Goal: Task Accomplishment & Management: Complete application form

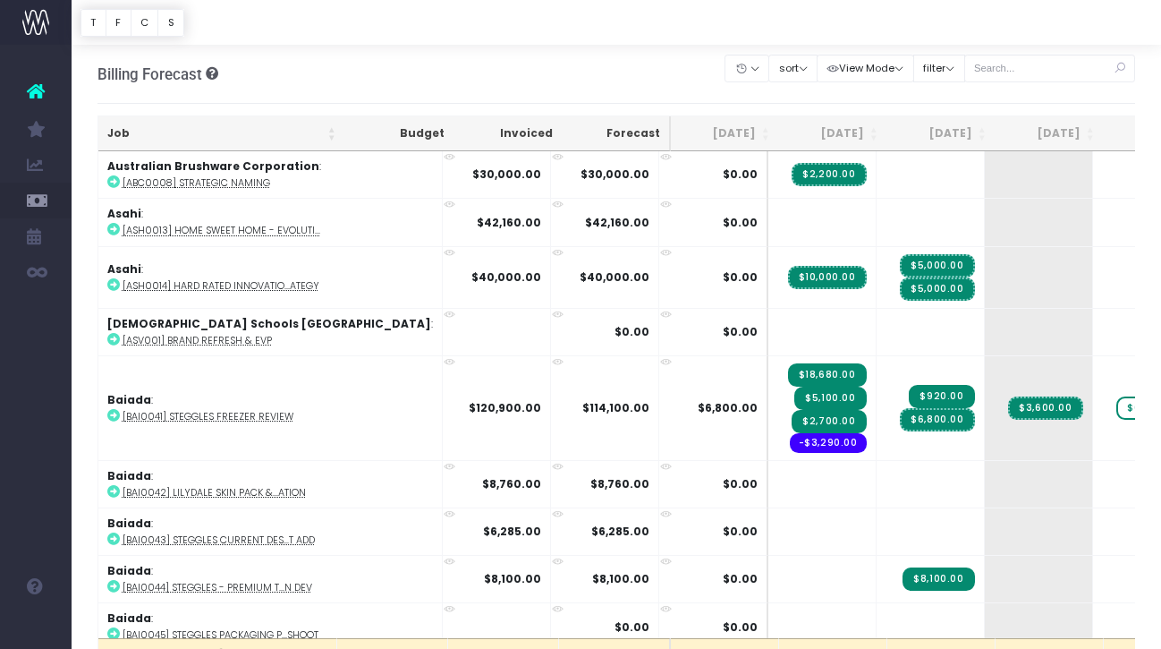
scroll to position [0, 132]
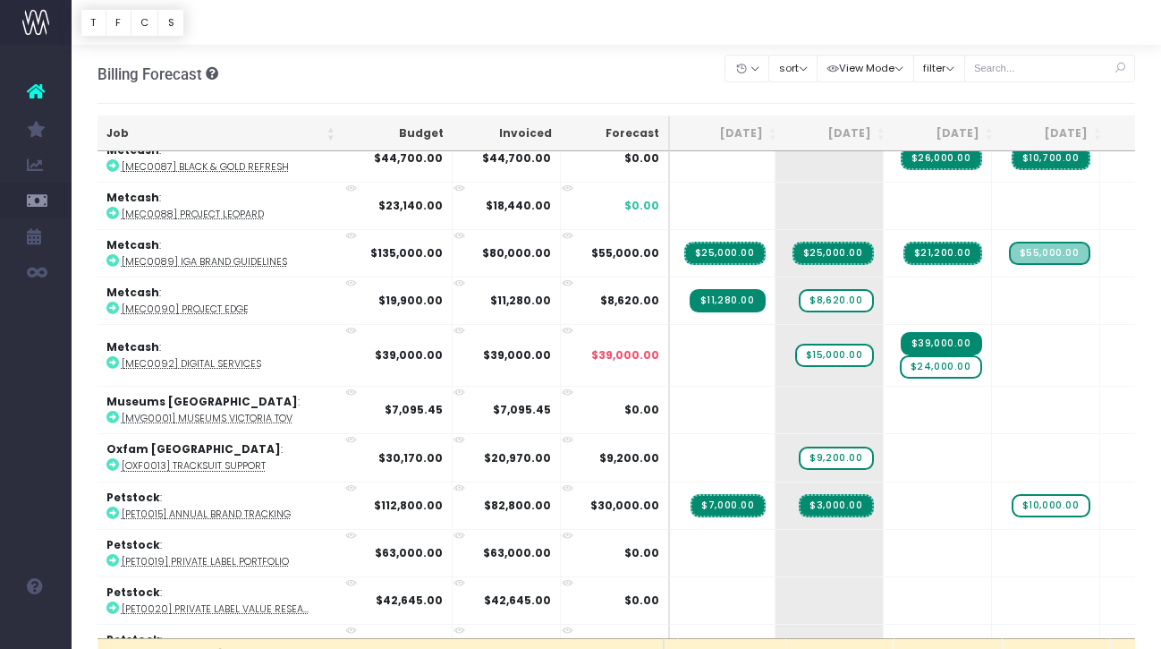
scroll to position [2845, 209]
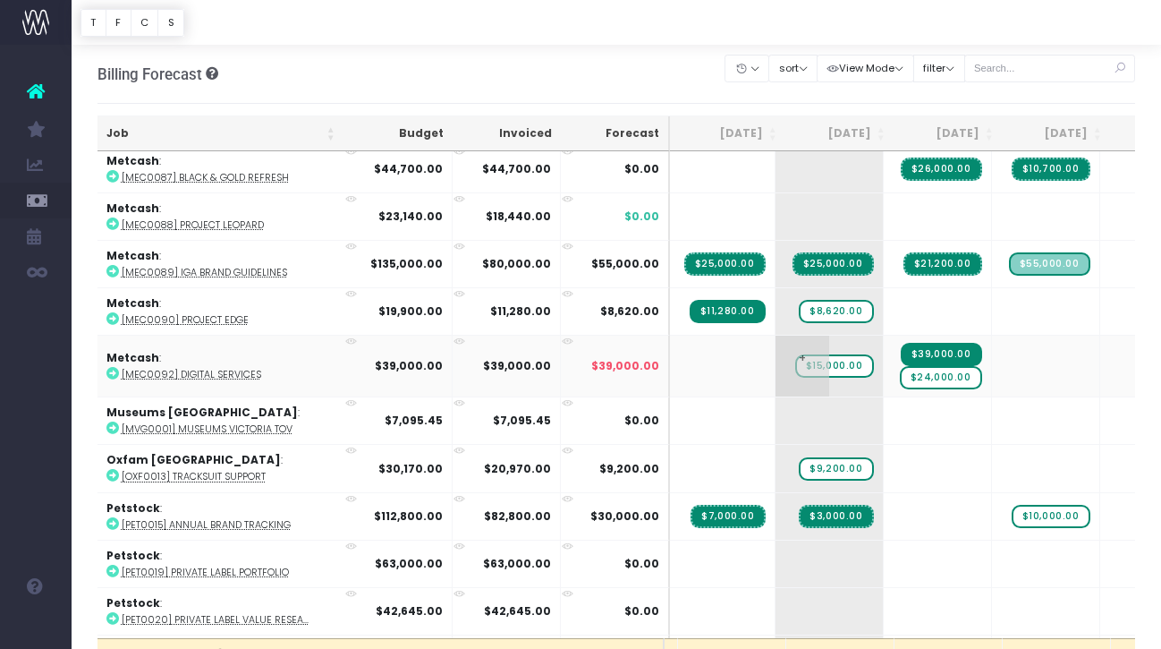
click at [795, 364] on span "$15,000.00" at bounding box center [834, 365] width 79 height 23
click at [900, 373] on span "$24,000.00" at bounding box center [941, 377] width 82 height 23
click at [900, 374] on span "$24,000.00" at bounding box center [941, 377] width 82 height 23
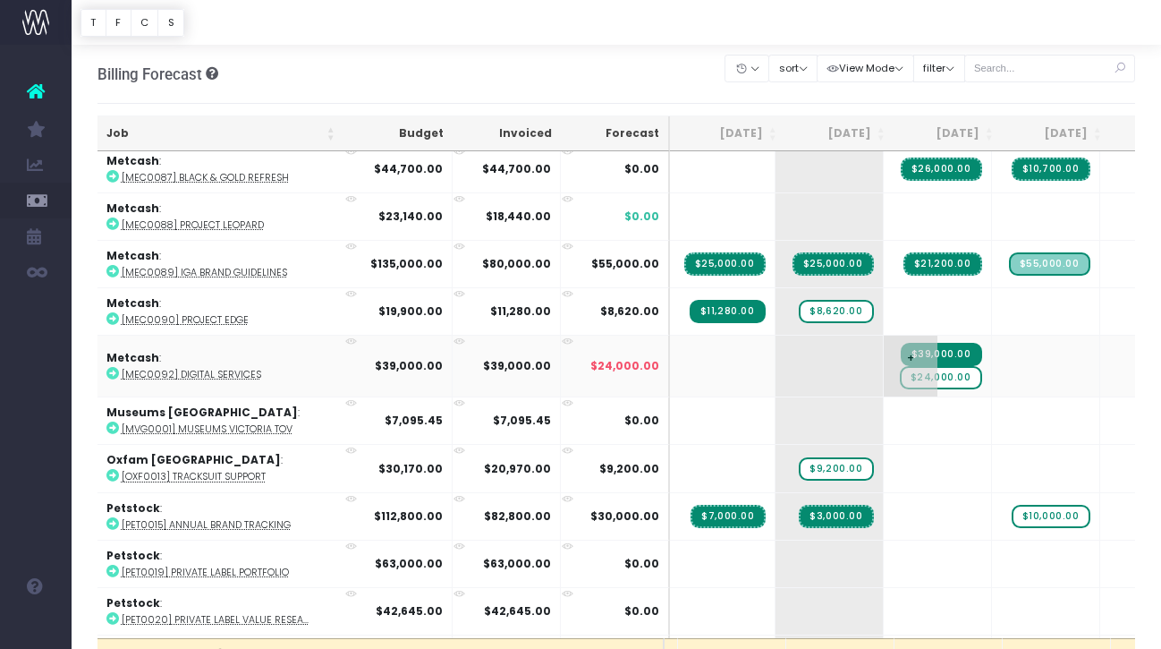
click at [900, 374] on span "$24,000.00" at bounding box center [941, 377] width 82 height 23
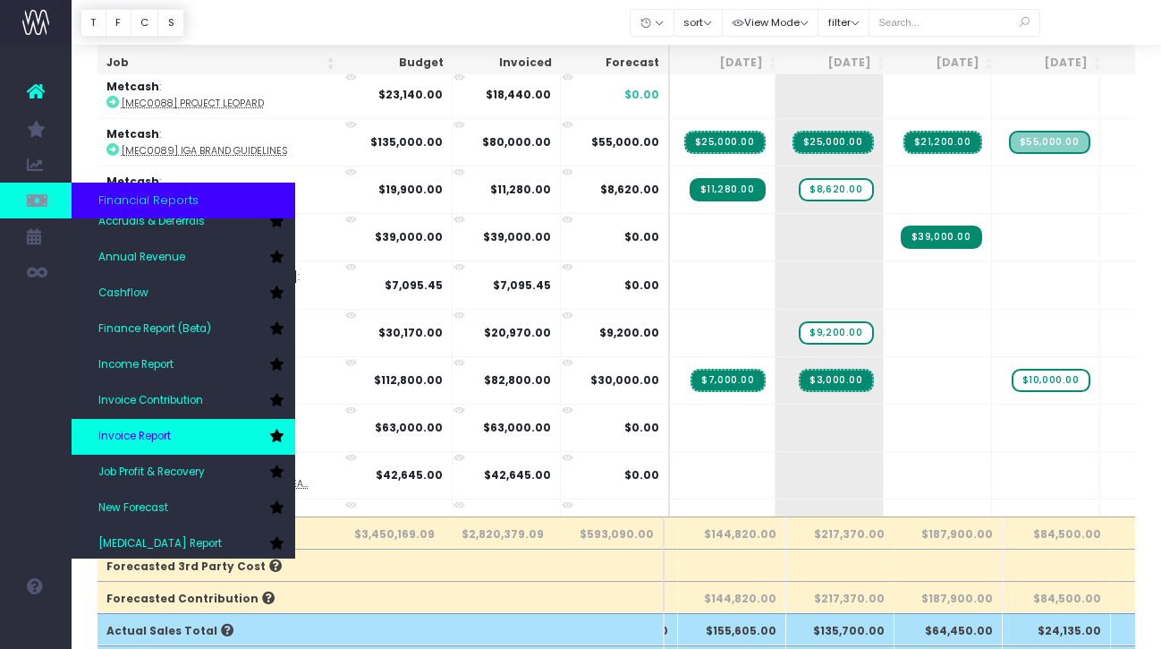
scroll to position [0, 0]
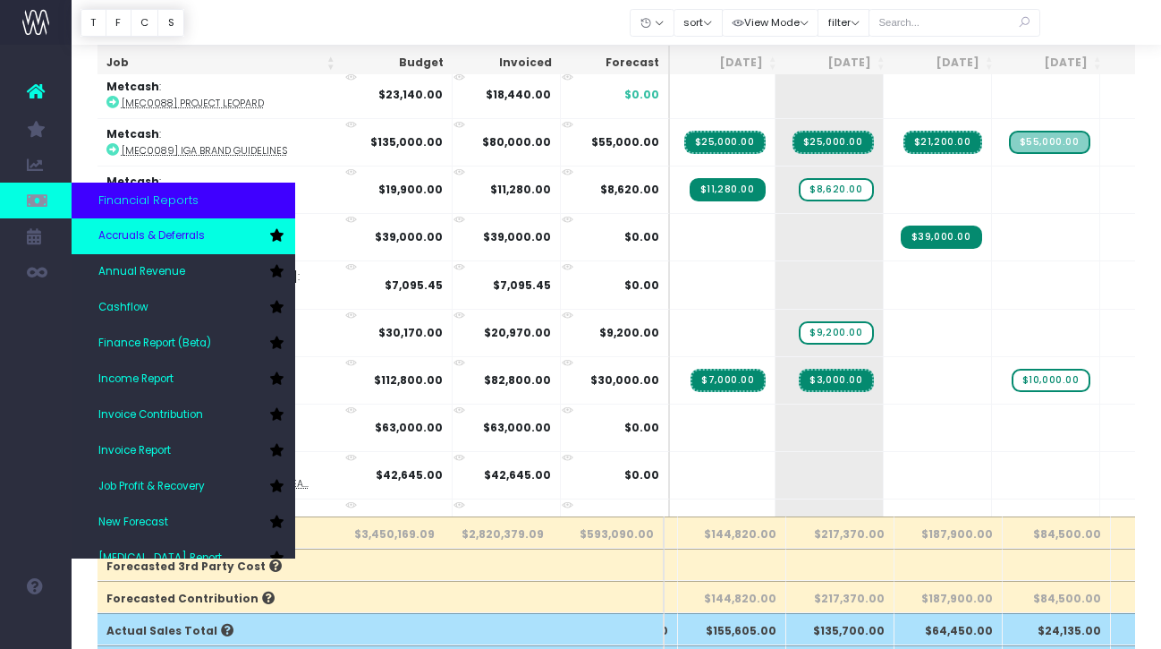
click at [137, 241] on span "Accruals & Deferrals" at bounding box center [151, 236] width 106 height 16
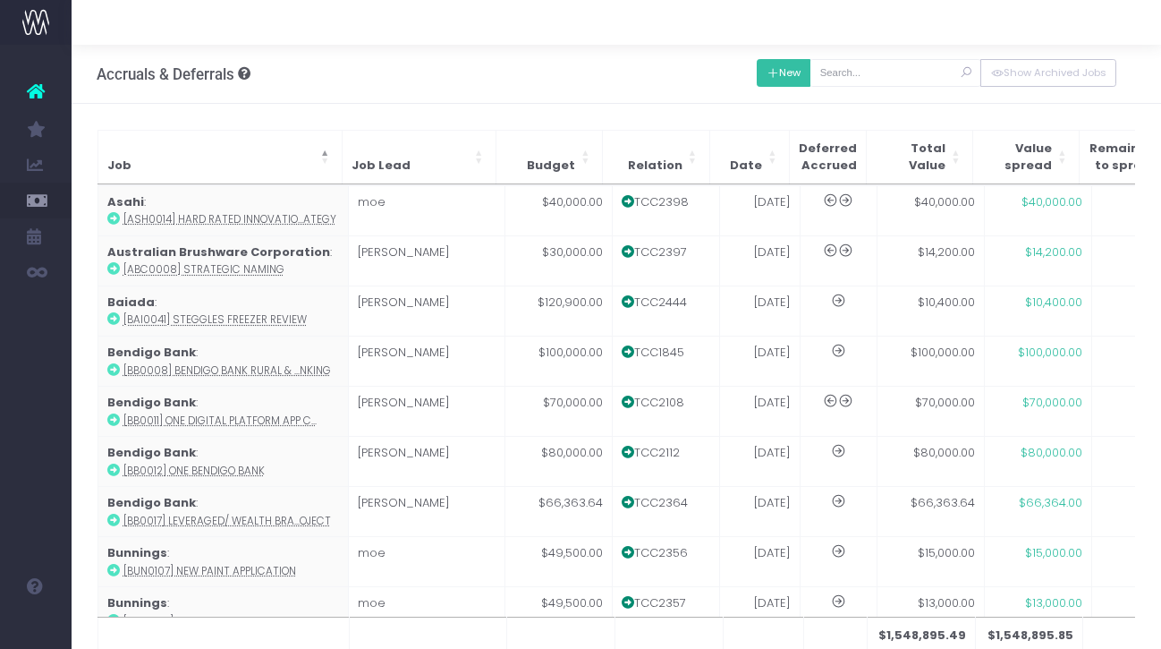
click at [800, 76] on button "New" at bounding box center [784, 73] width 55 height 28
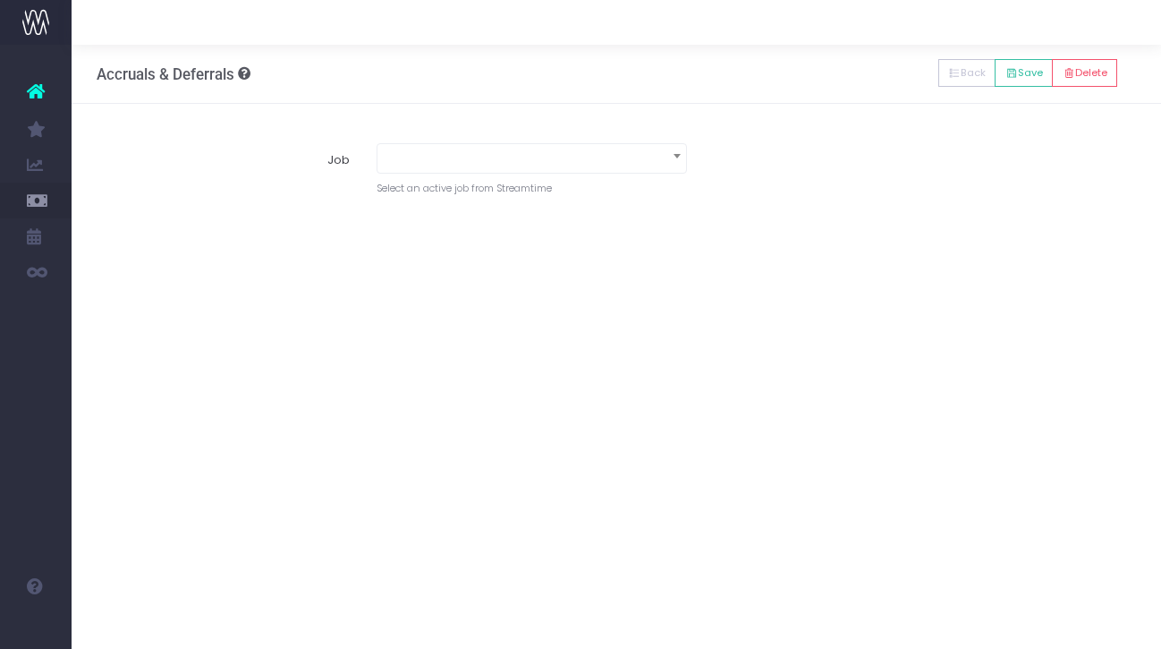
click at [491, 169] on span at bounding box center [532, 158] width 310 height 30
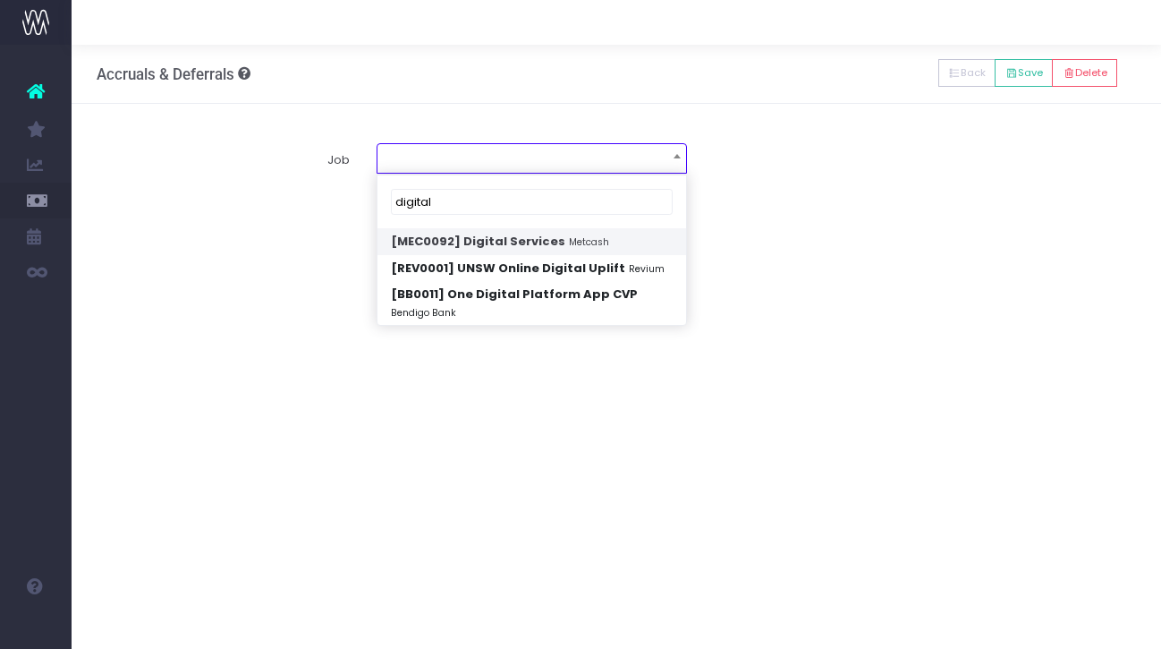
type input "digital"
select select "1939883"
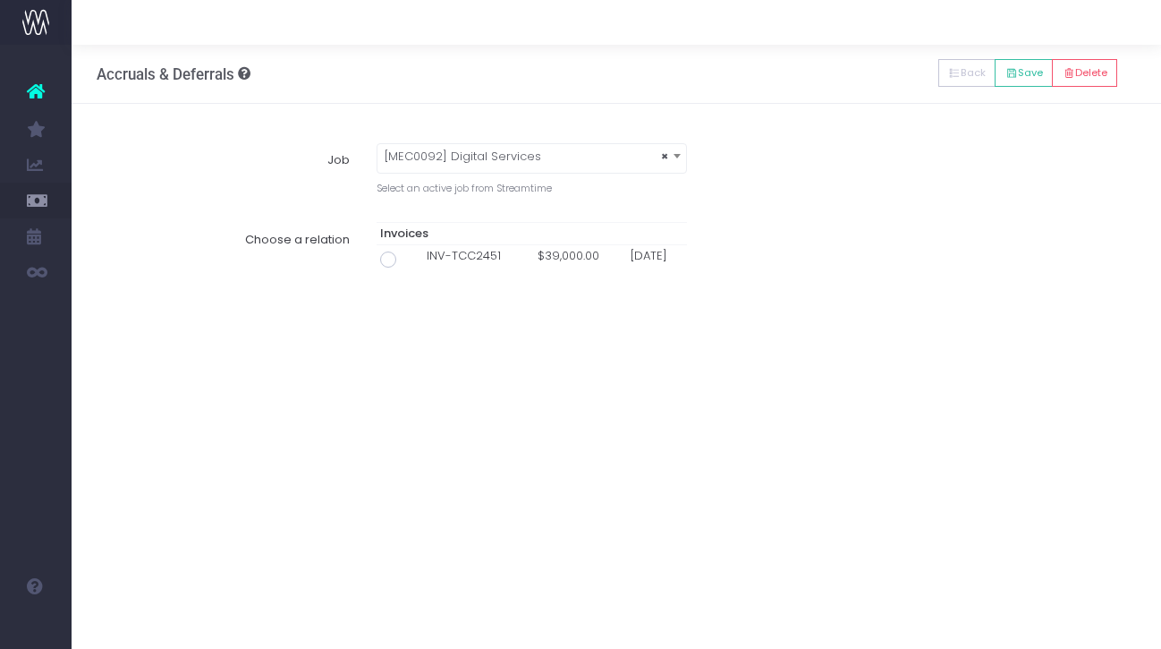
click at [384, 274] on div "Choose a relation Invoices INV-TCC2451 $39,000.00 30 Oct 25" at bounding box center [617, 244] width 1066 height 72
click at [387, 258] on span at bounding box center [388, 259] width 16 height 16
click at [407, 258] on input "radio" at bounding box center [413, 257] width 12 height 12
type input "Invoice INV-TCC2451 / 30 Oct 25 / $39,000.00"
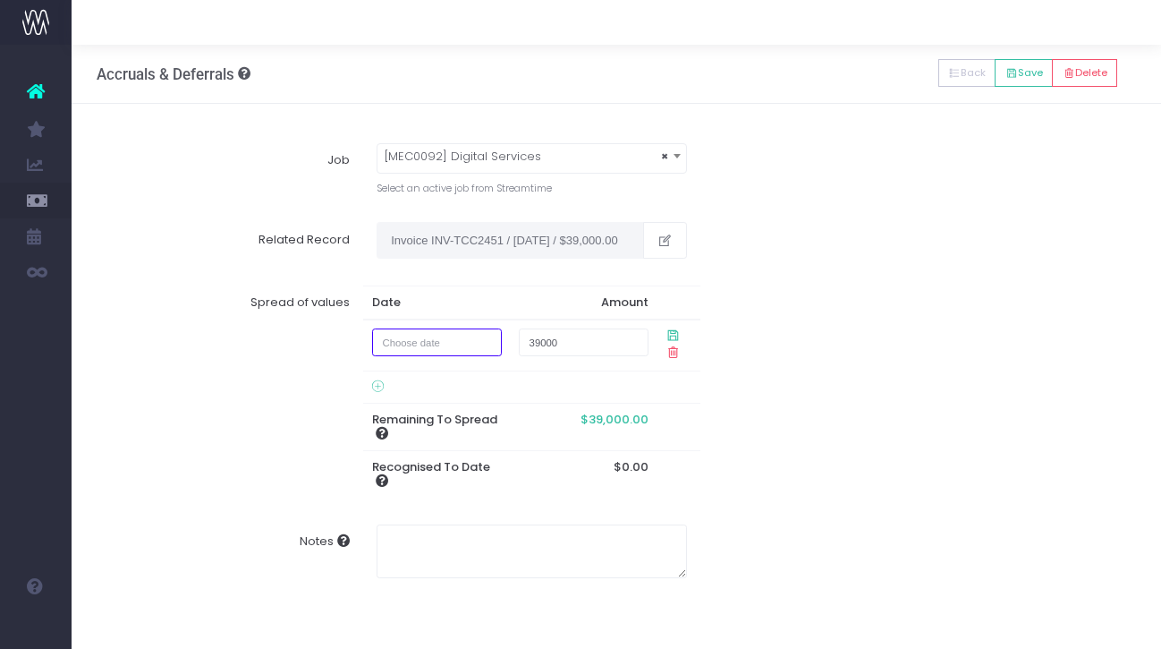
click at [437, 342] on input "text" at bounding box center [437, 342] width 130 height 28
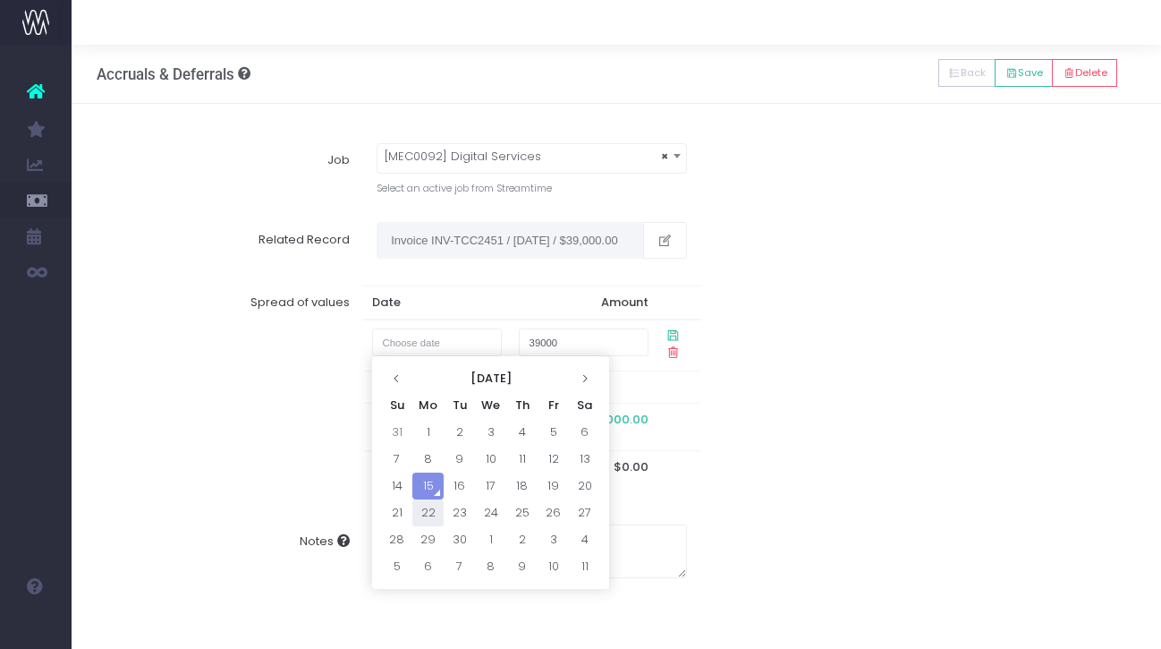
click at [424, 509] on td "22" at bounding box center [427, 512] width 31 height 27
type input "22 September 2025"
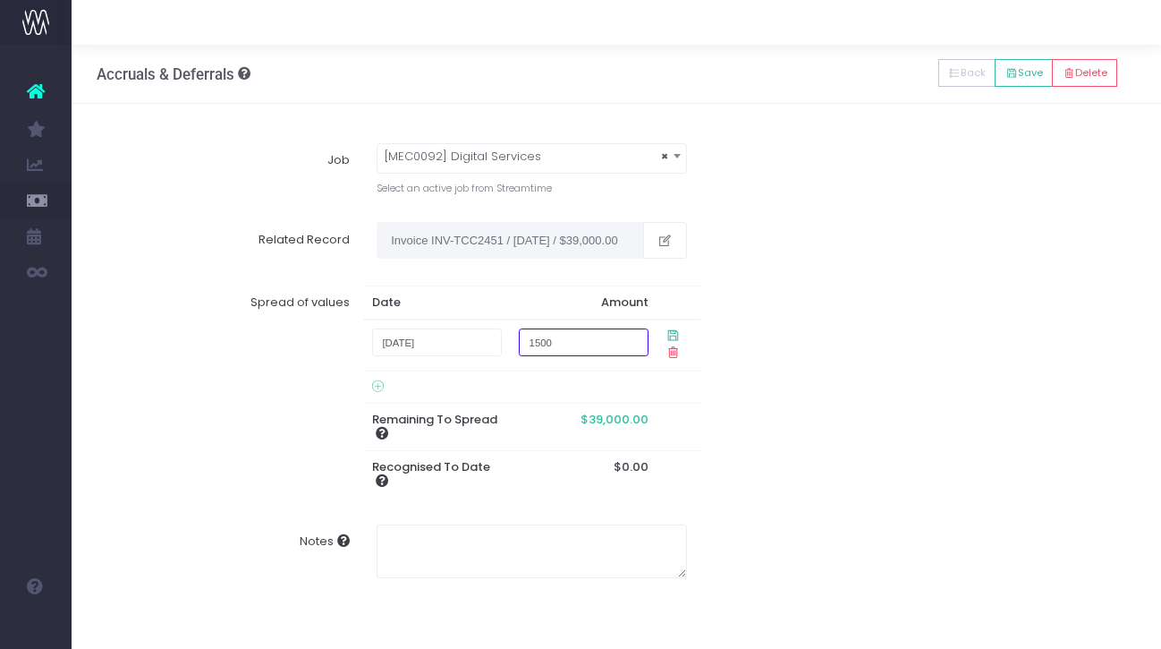
type input "15000"
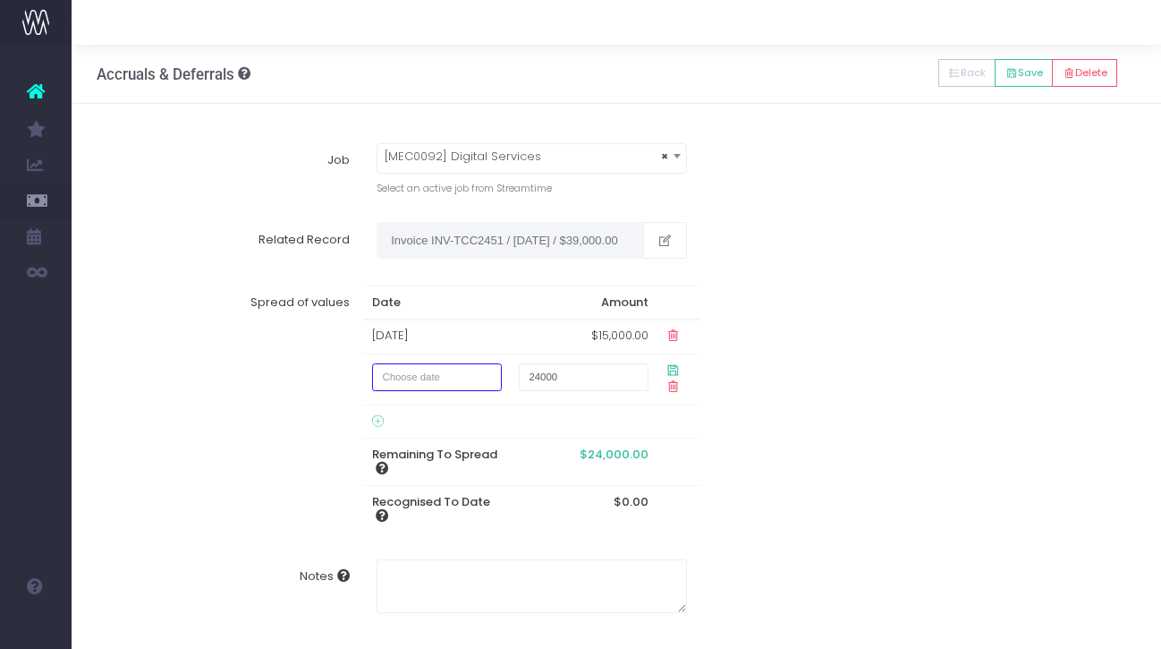
click at [418, 382] on input "text" at bounding box center [437, 377] width 130 height 28
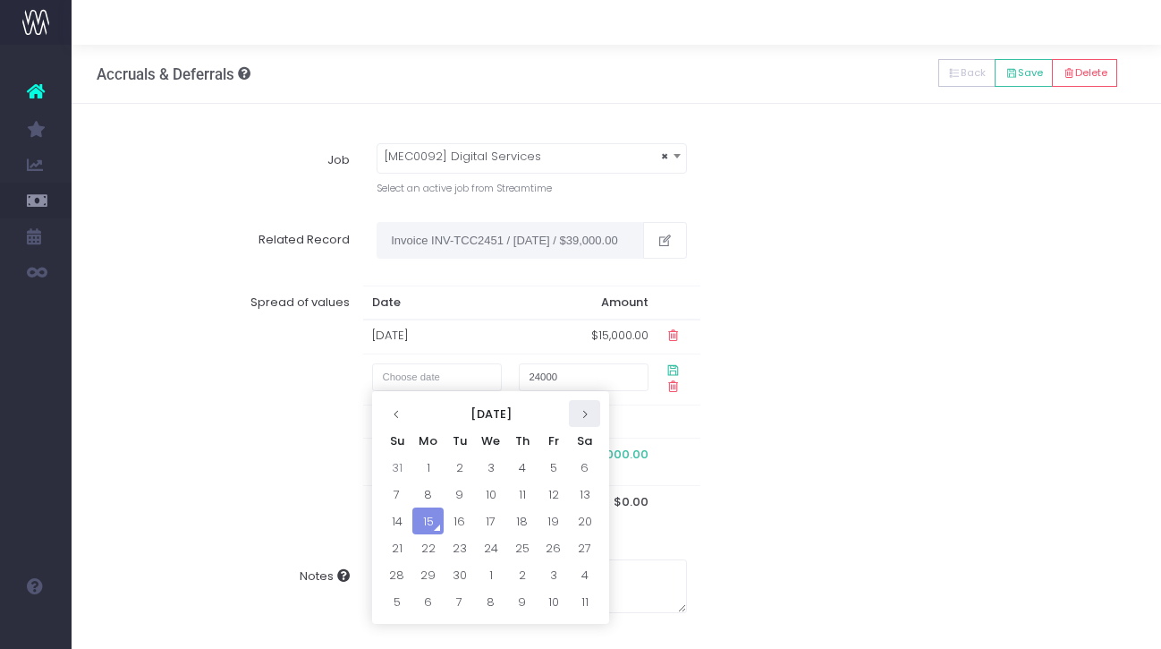
click at [584, 411] on icon at bounding box center [585, 414] width 10 height 10
click at [471, 580] on td "28" at bounding box center [459, 574] width 31 height 27
type input "28 October 2025"
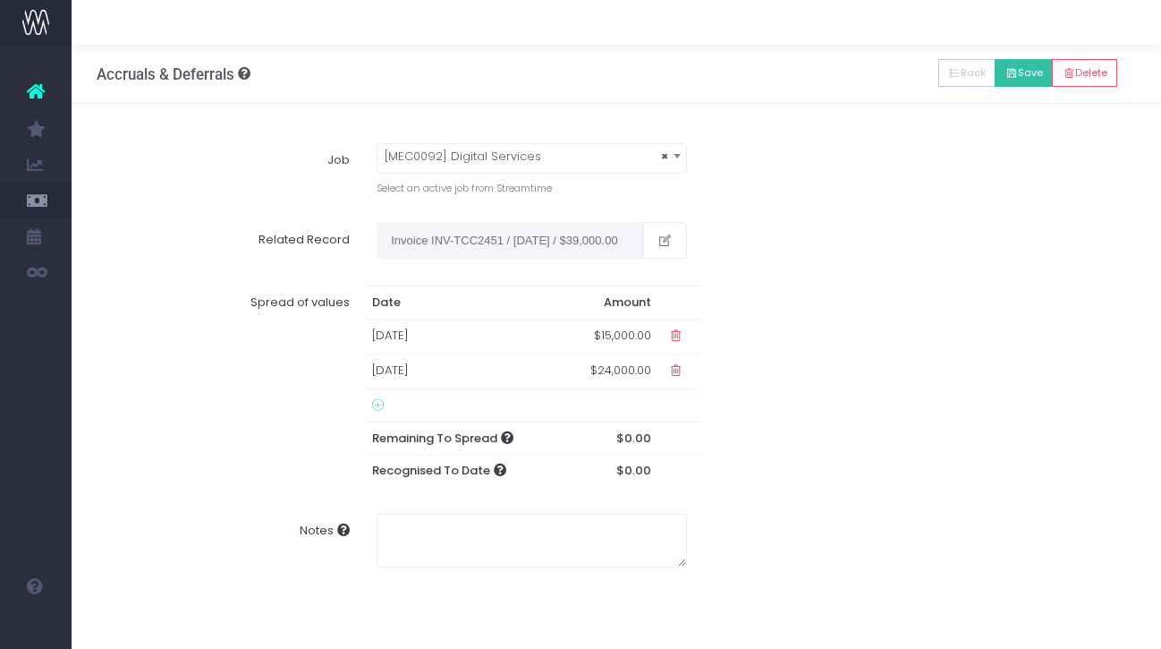
click at [1012, 75] on button "Save" at bounding box center [1024, 73] width 58 height 28
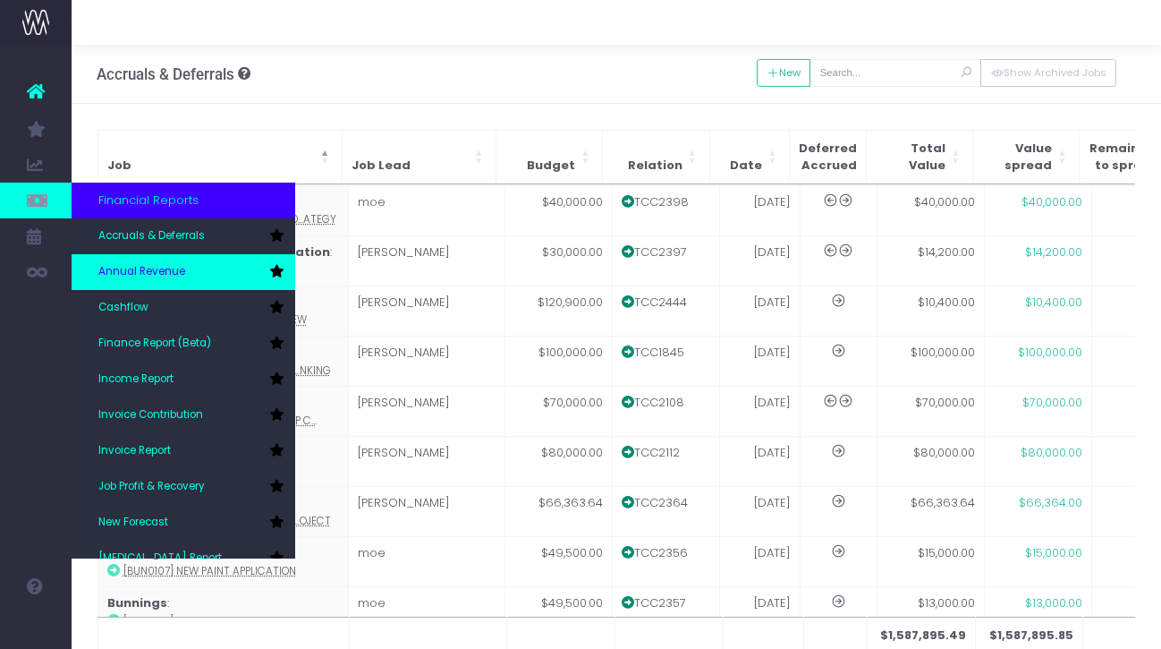
scroll to position [89, 0]
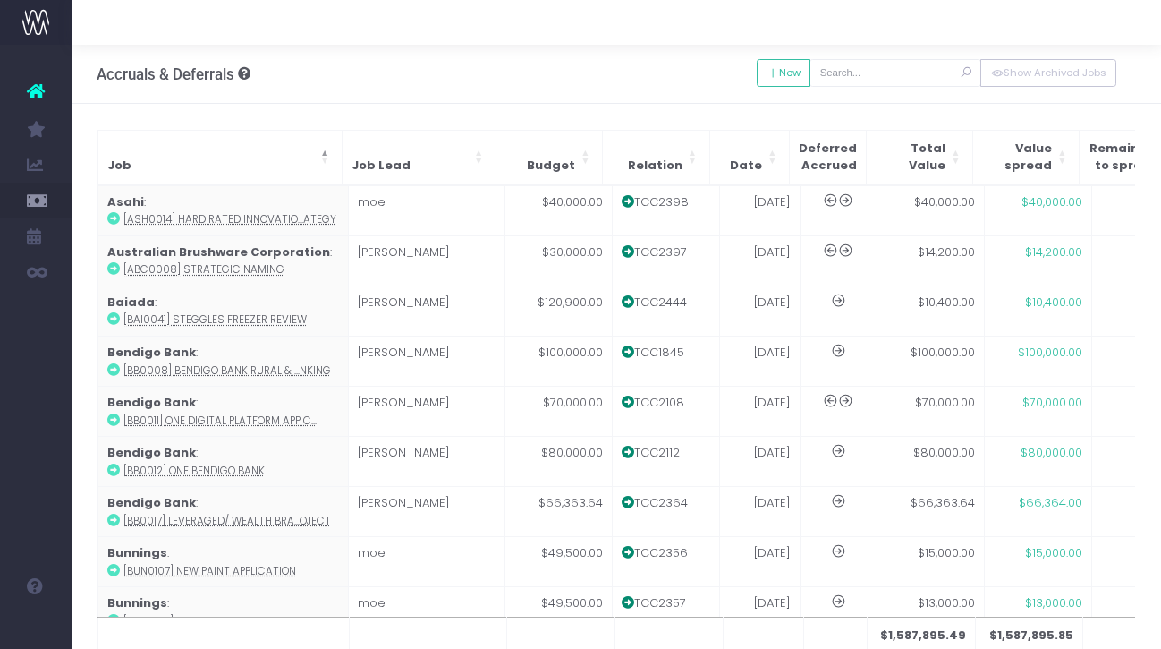
click at [30, 91] on icon at bounding box center [36, 91] width 18 height 23
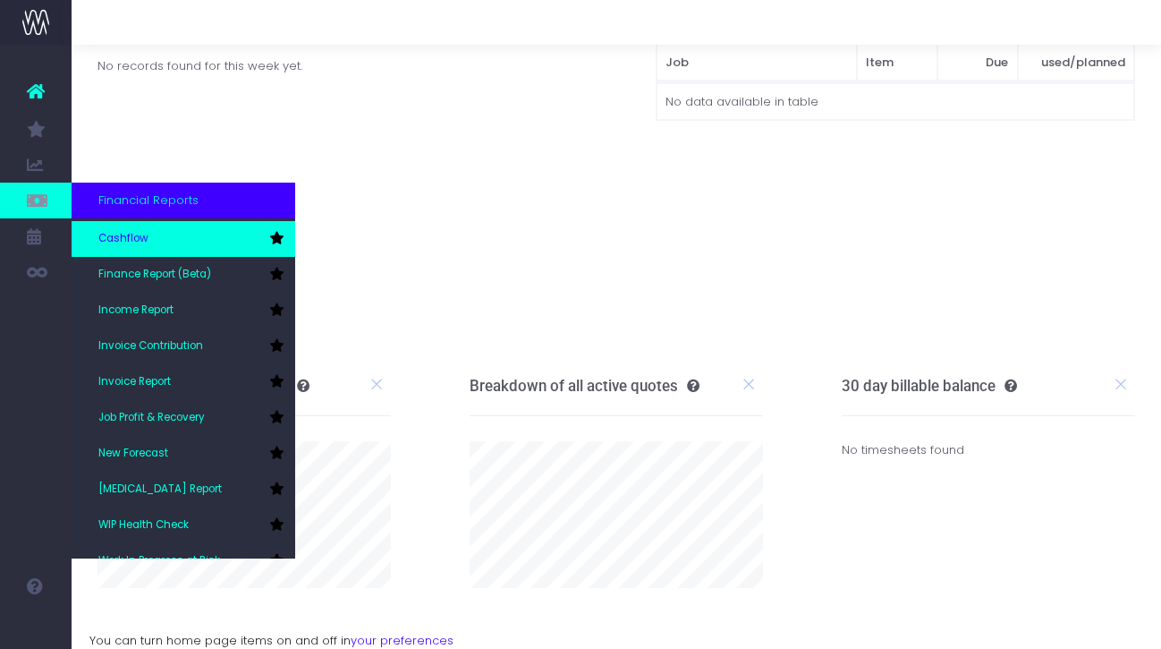
scroll to position [89, 0]
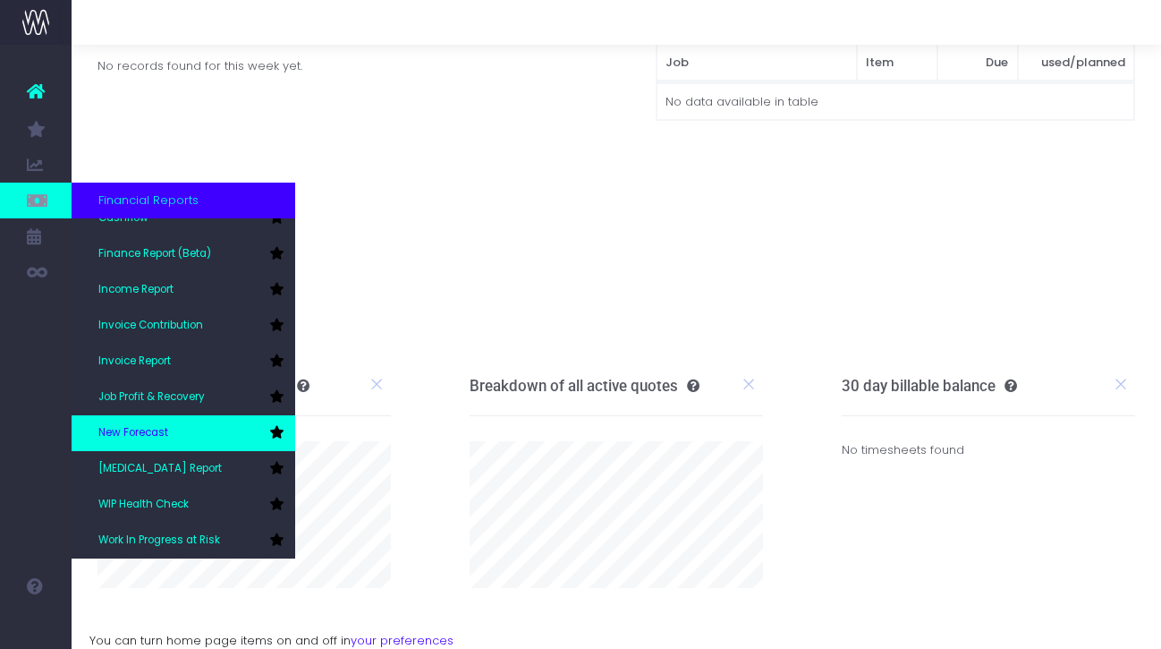
click at [183, 426] on link "New Forecast" at bounding box center [184, 433] width 224 height 36
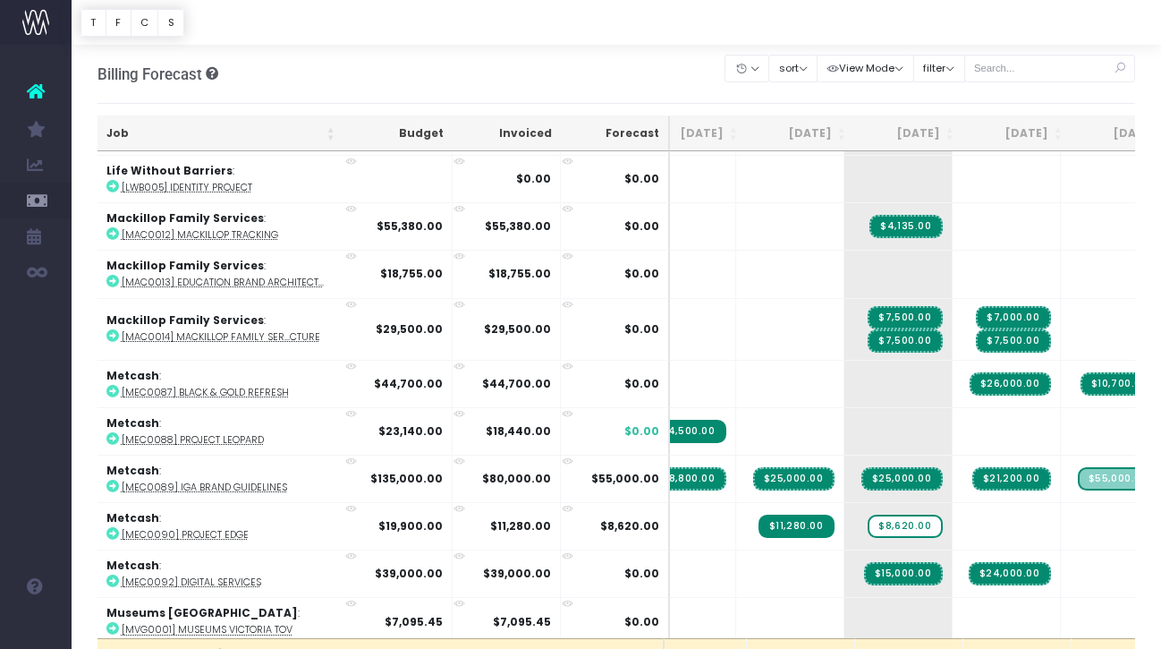
scroll to position [2636, 140]
